Goal: Task Accomplishment & Management: Complete application form

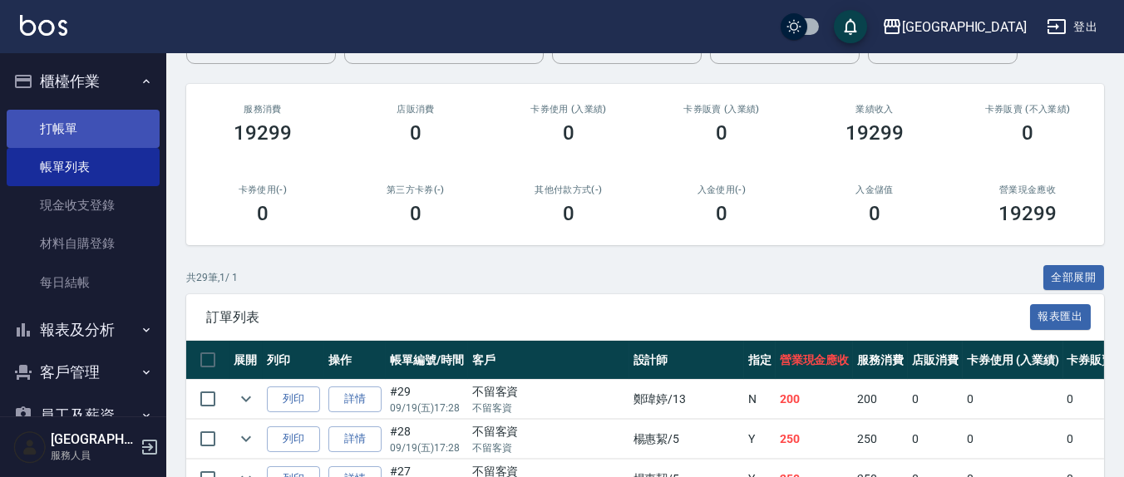
scroll to position [173, 0]
click at [70, 135] on link "打帳單" at bounding box center [83, 129] width 153 height 38
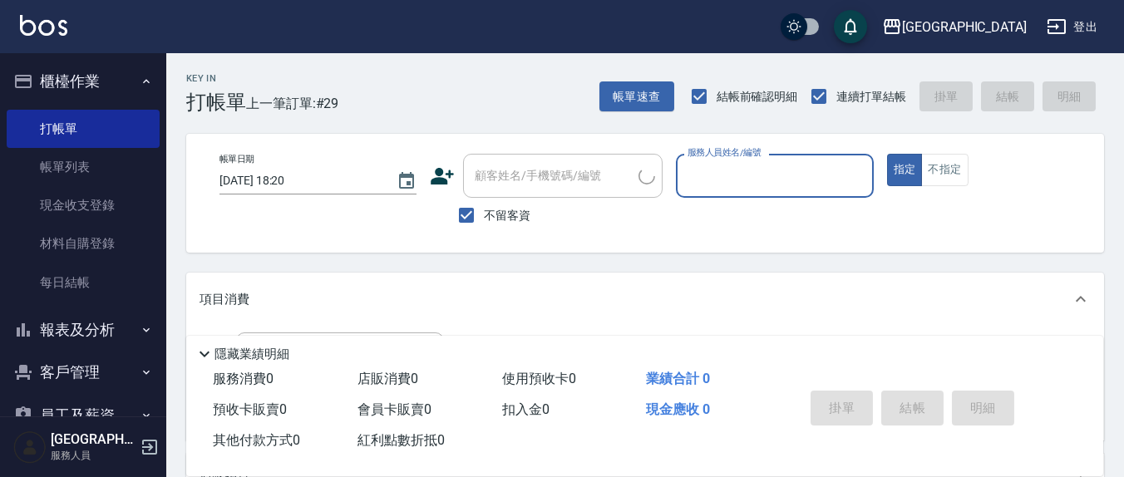
click at [718, 185] on input "服務人員姓名/編號" at bounding box center [775, 175] width 182 height 29
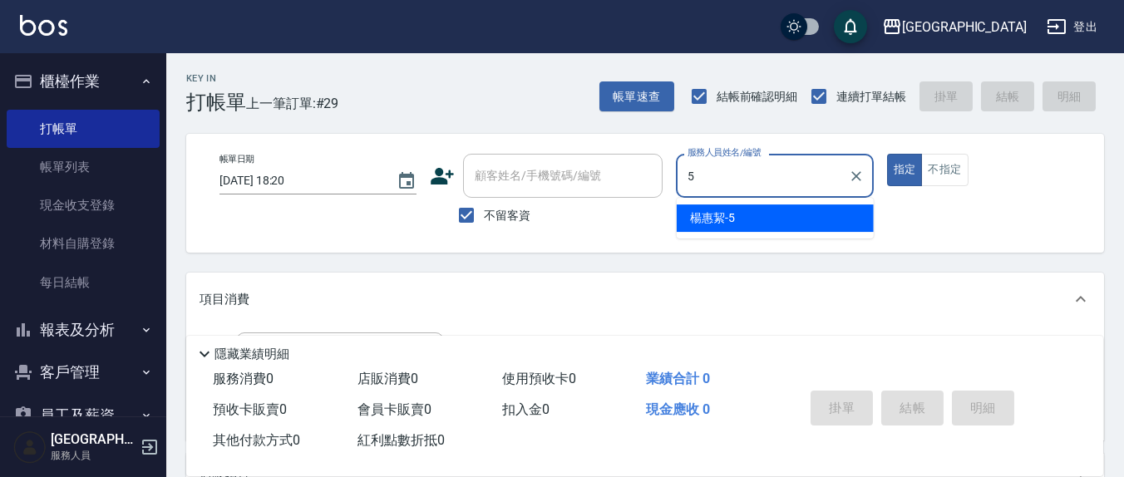
type input "5"
type button "true"
type input "[PERSON_NAME]5"
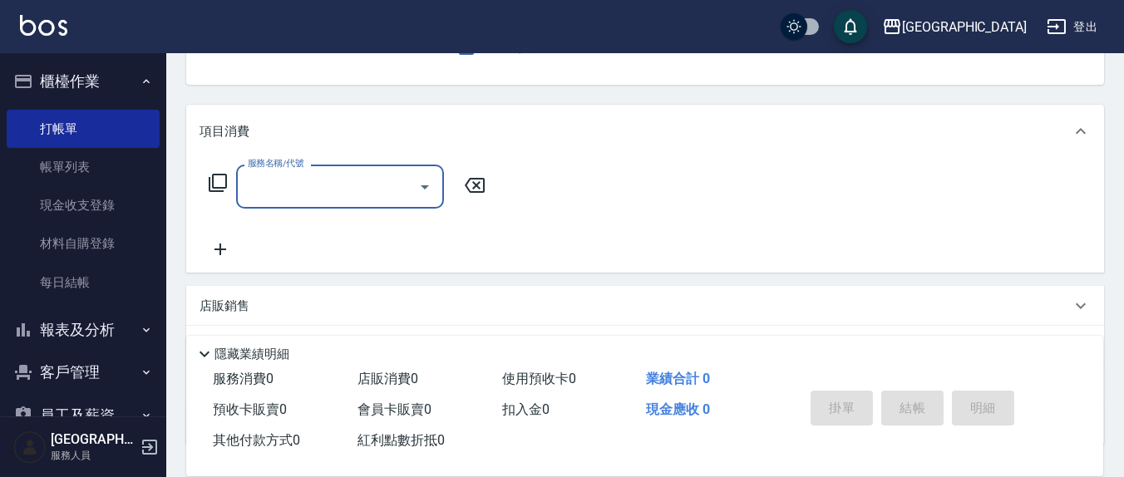
scroll to position [173, 0]
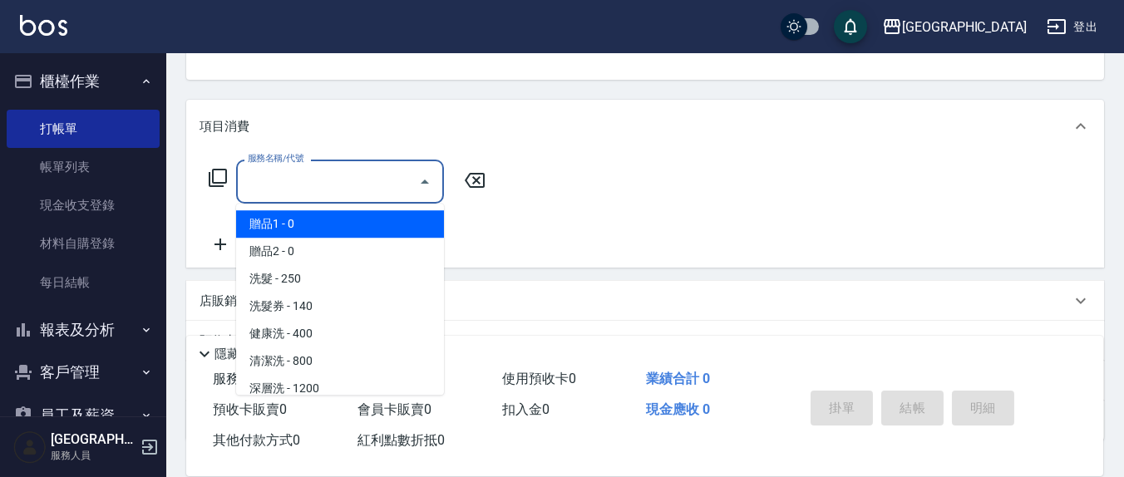
click at [358, 194] on input "服務名稱/代號" at bounding box center [328, 181] width 168 height 29
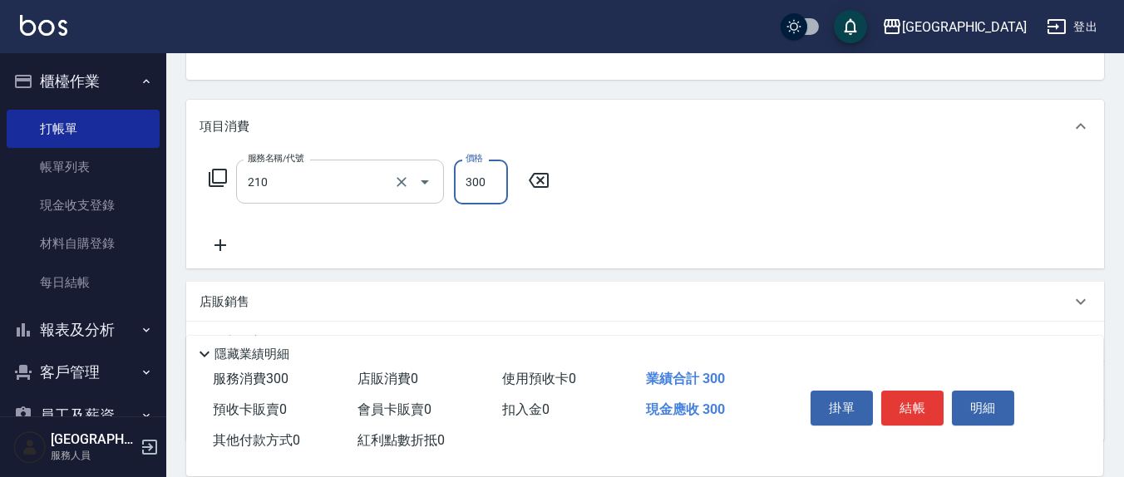
type input "歐娜洗髮精(210)"
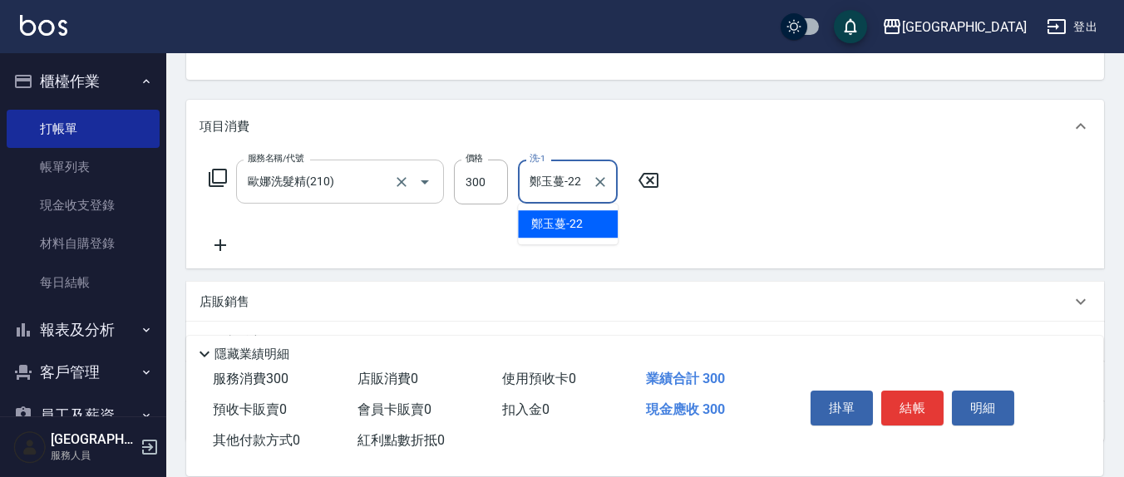
type input "鄭玉蔓-22"
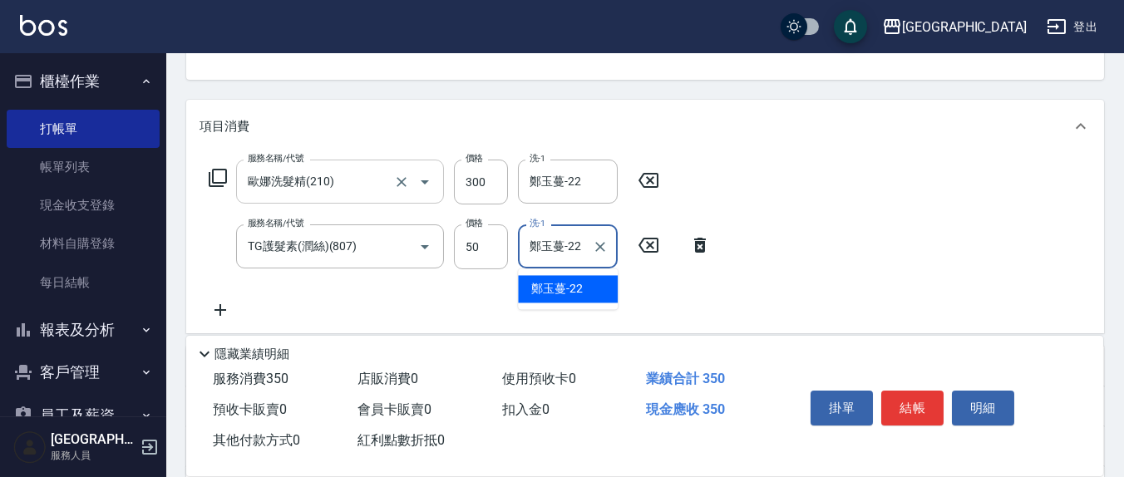
type input "鄭玉蔓-22"
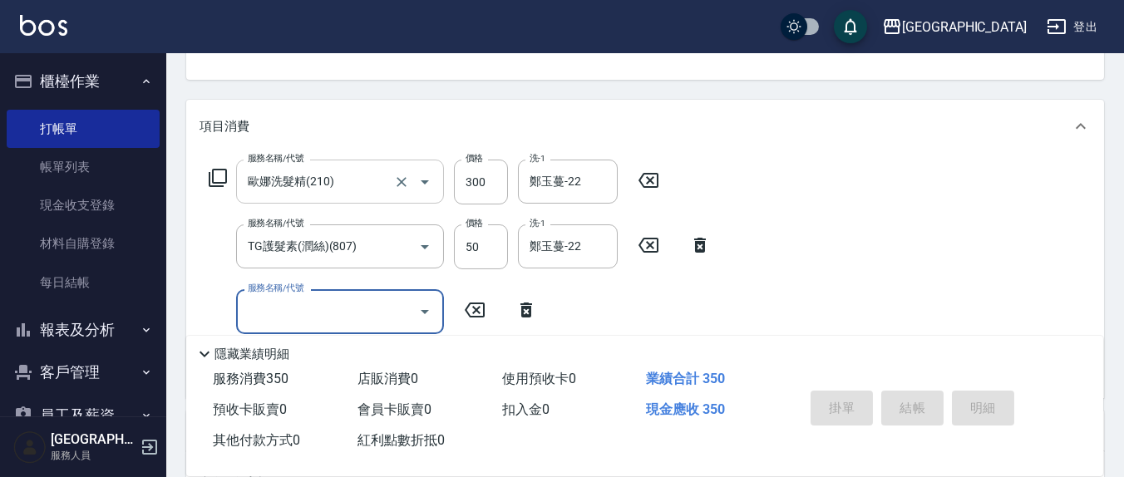
type input "[DATE] 18:21"
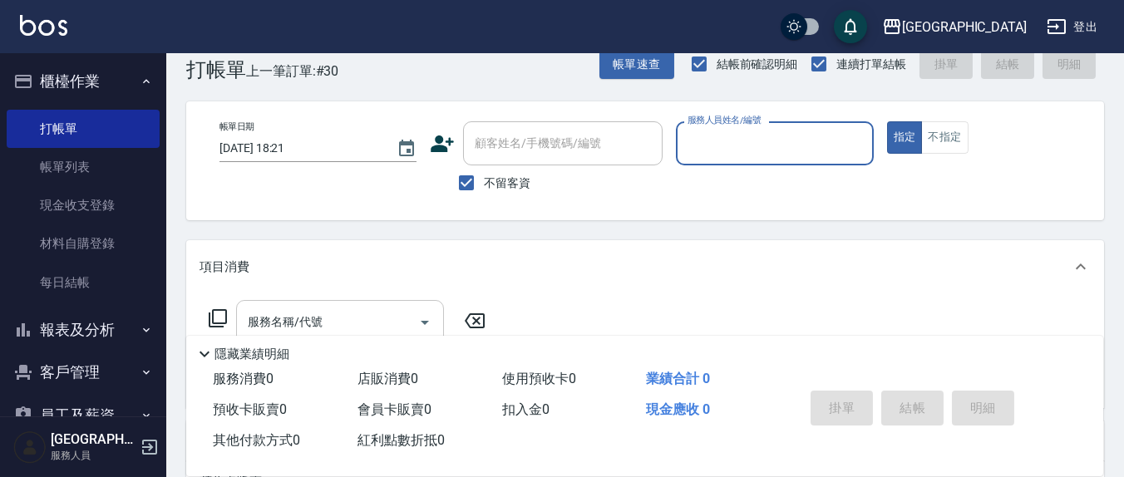
scroll to position [0, 0]
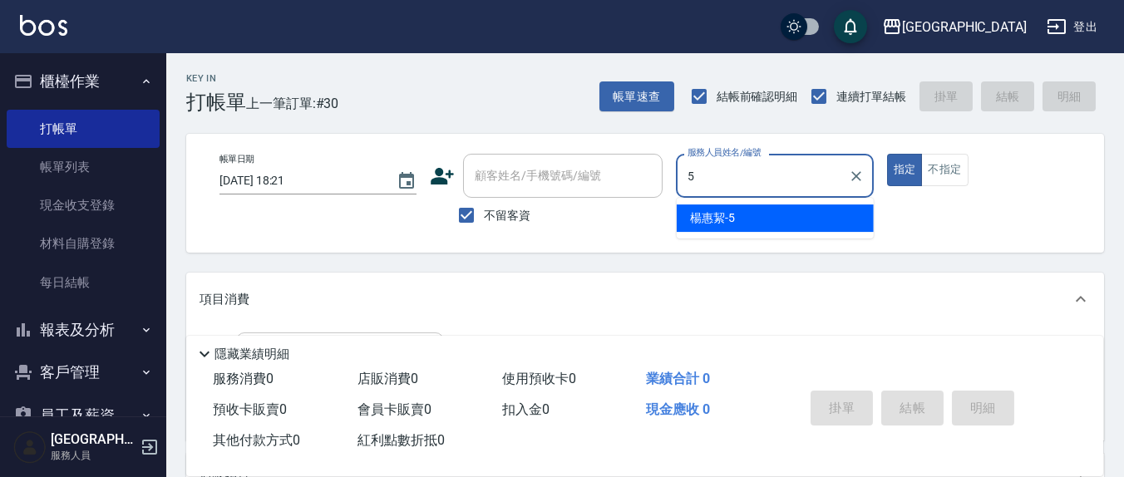
type input "[PERSON_NAME]5"
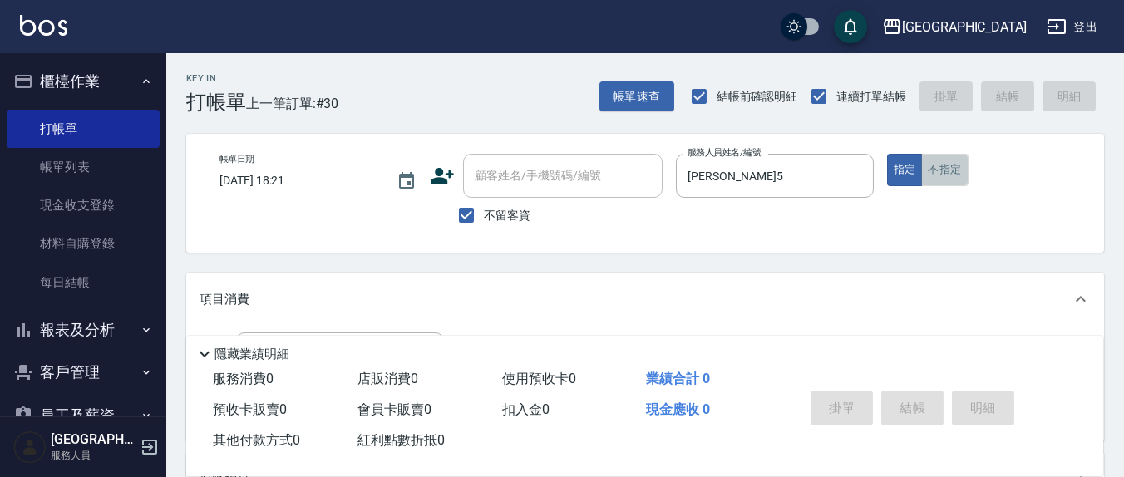
click at [948, 172] on button "不指定" at bounding box center [944, 170] width 47 height 32
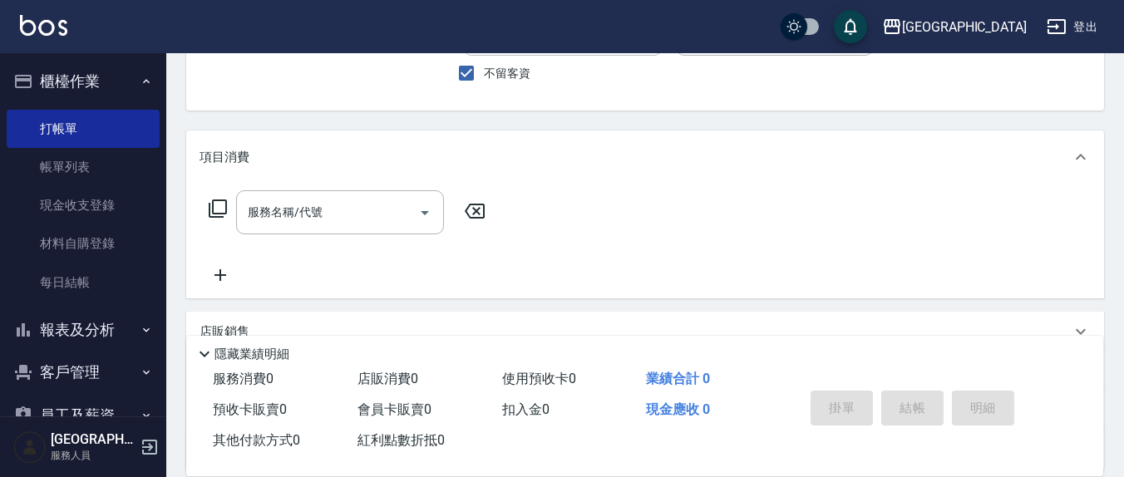
scroll to position [173, 0]
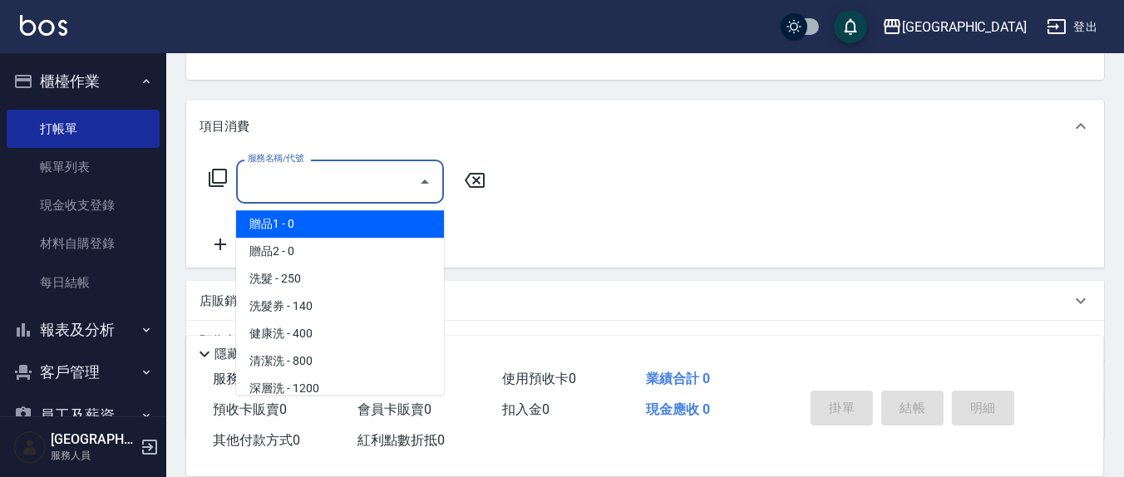
click at [354, 179] on input "服務名稱/代號" at bounding box center [328, 181] width 168 height 29
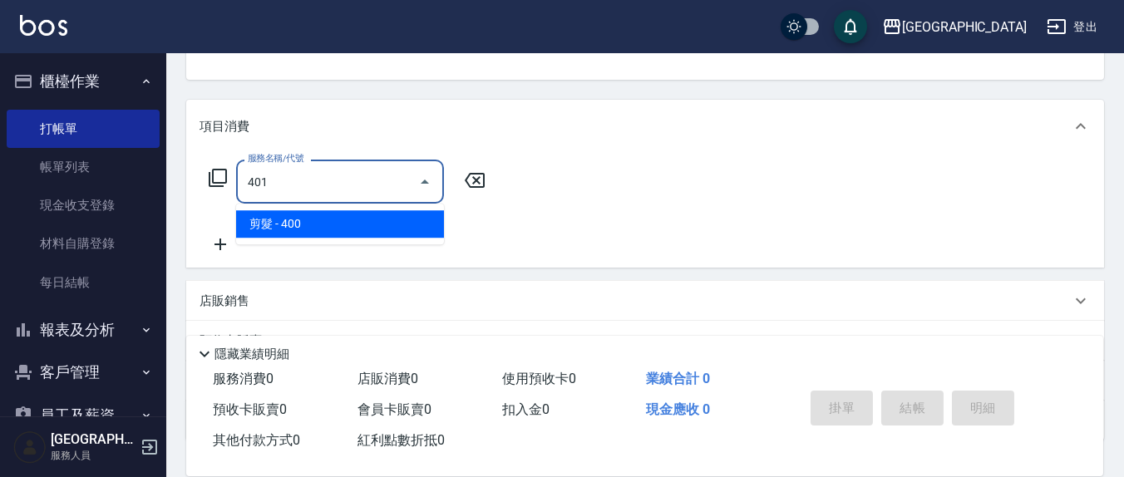
type input "剪髮(401)"
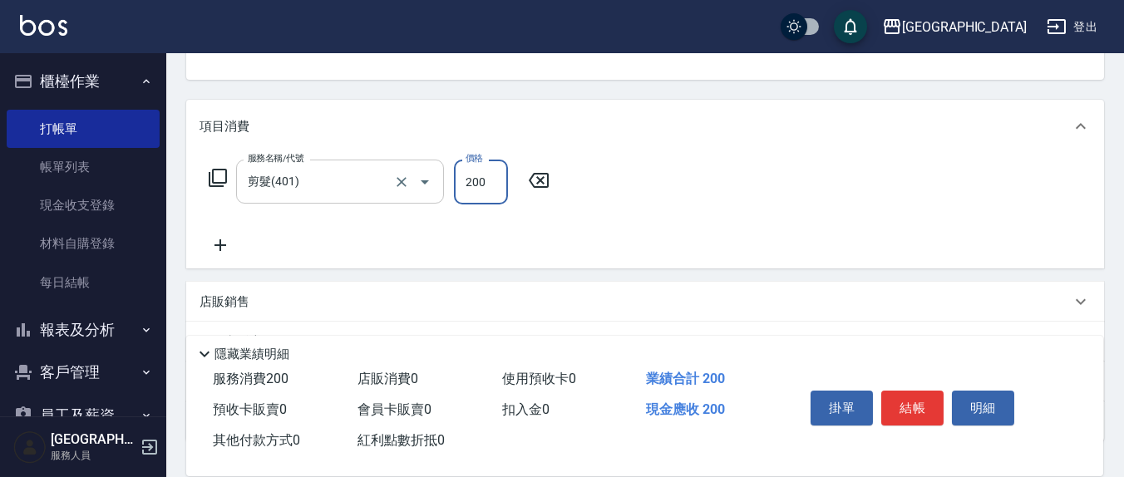
type input "200"
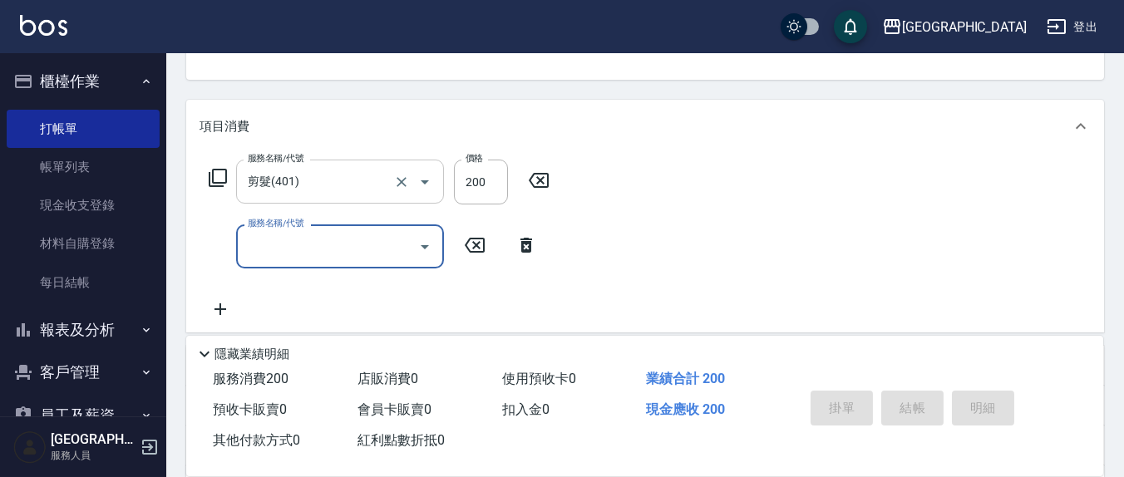
type button "false"
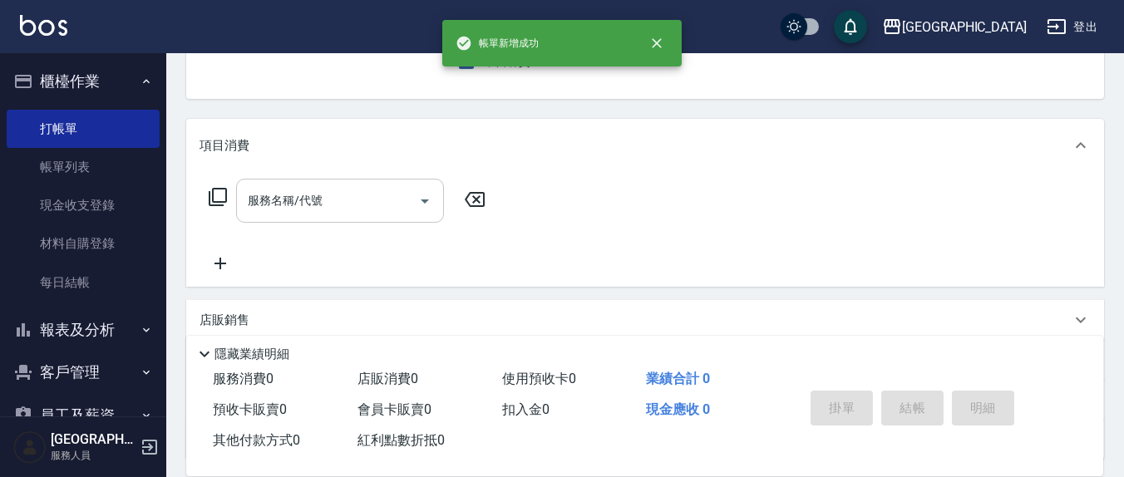
scroll to position [0, 0]
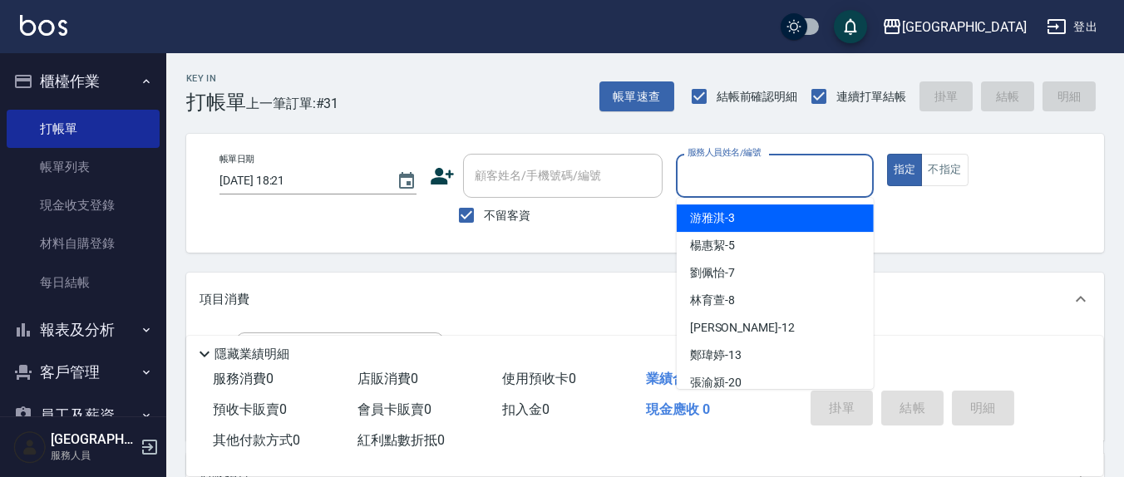
click at [739, 190] on input "服務人員姓名/編號" at bounding box center [775, 175] width 182 height 29
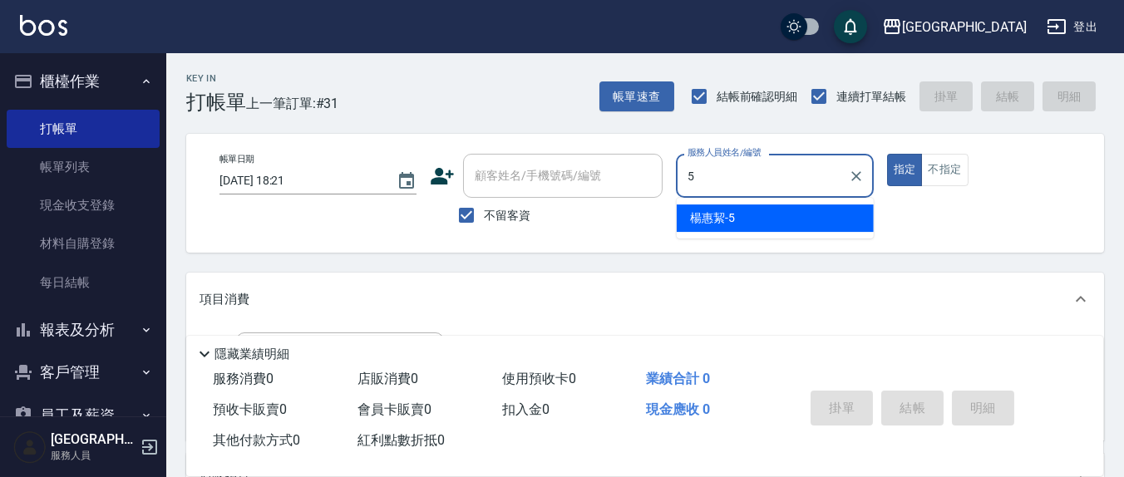
type input "[PERSON_NAME]5"
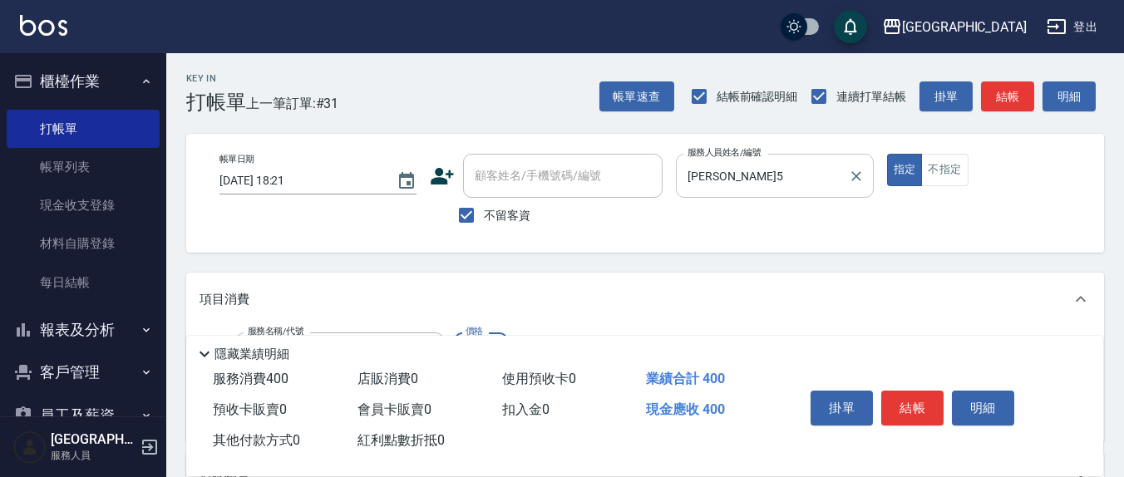
type input "健康洗(206)"
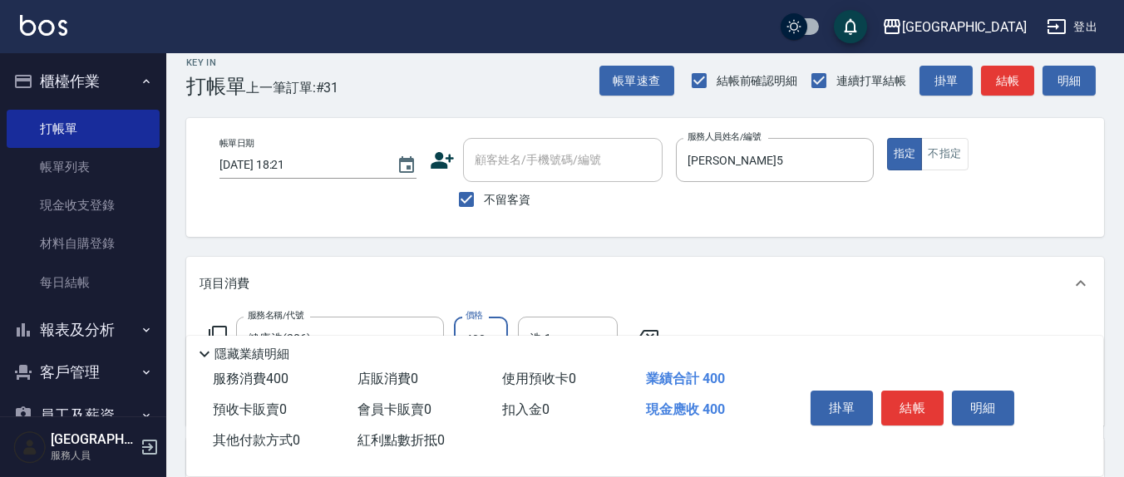
scroll to position [173, 0]
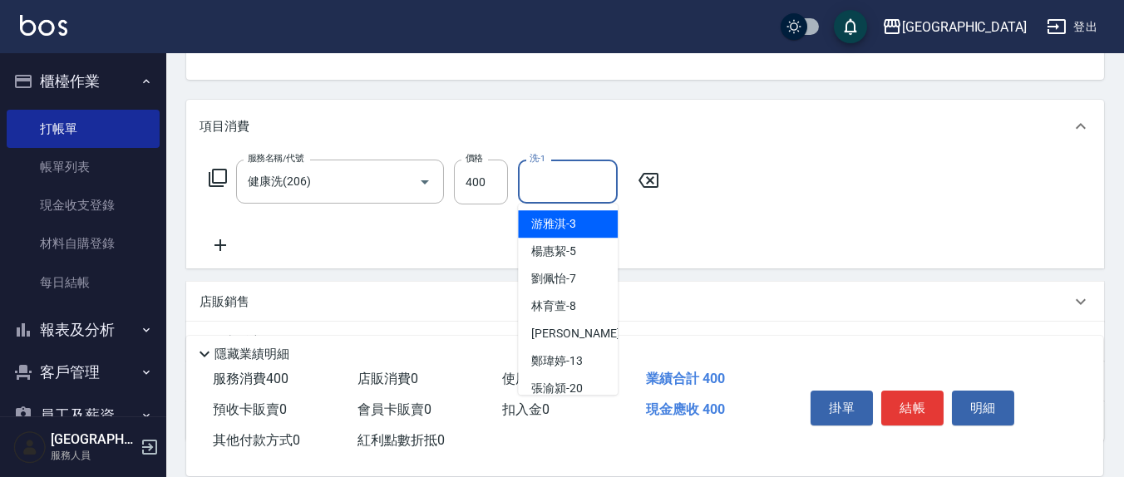
click at [584, 193] on input "洗-1" at bounding box center [568, 181] width 85 height 29
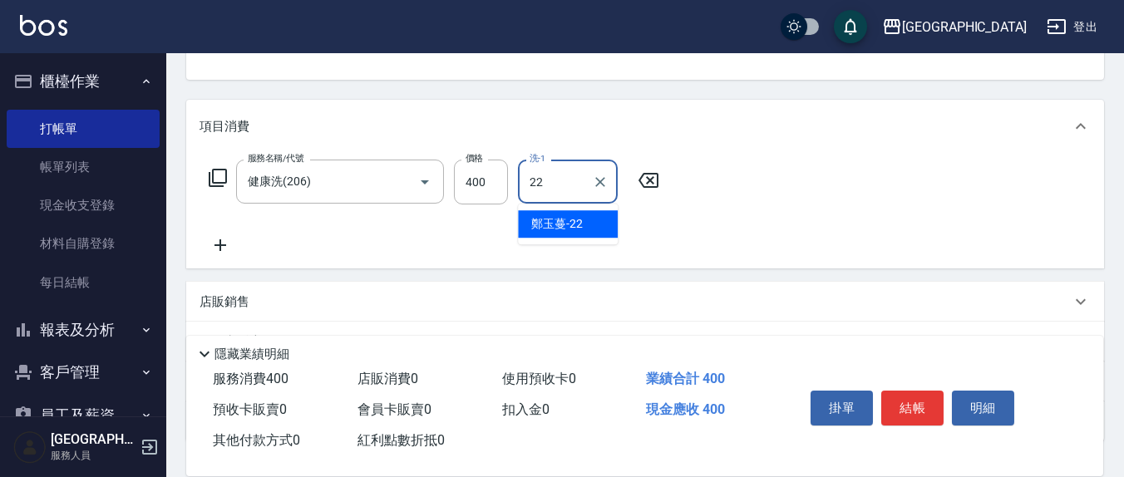
type input "鄭玉蔓-22"
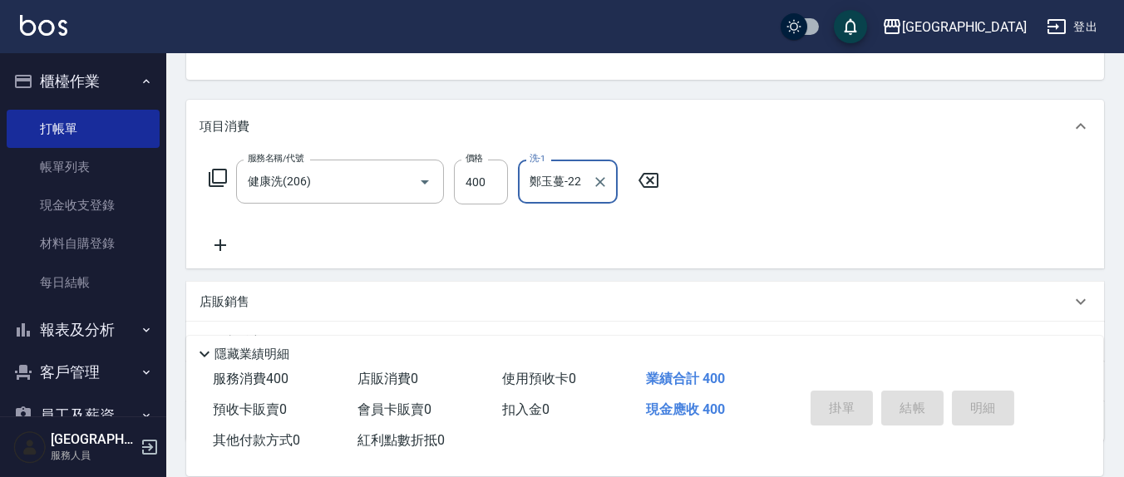
type input "[DATE] 18:57"
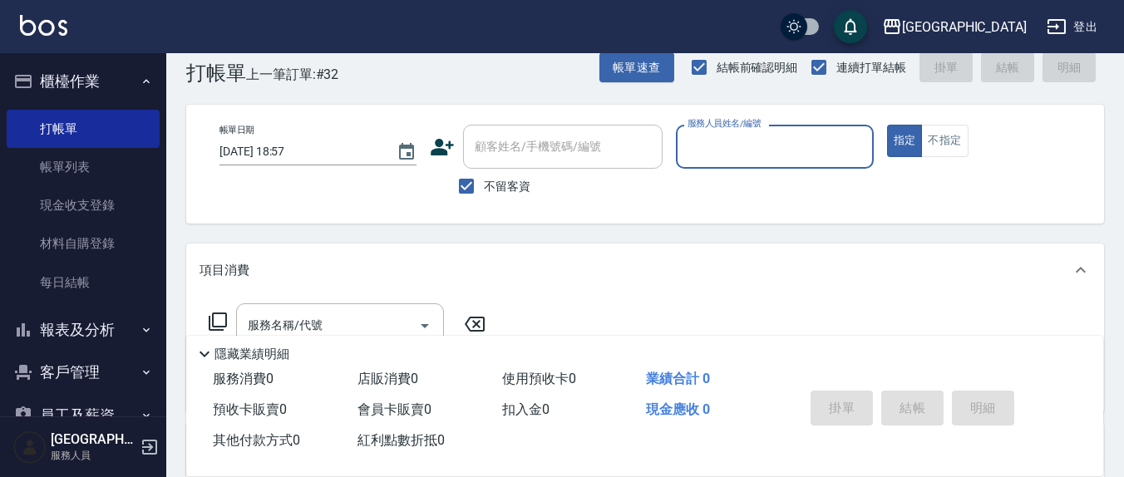
scroll to position [0, 0]
